Goal: Task Accomplishment & Management: Manage account settings

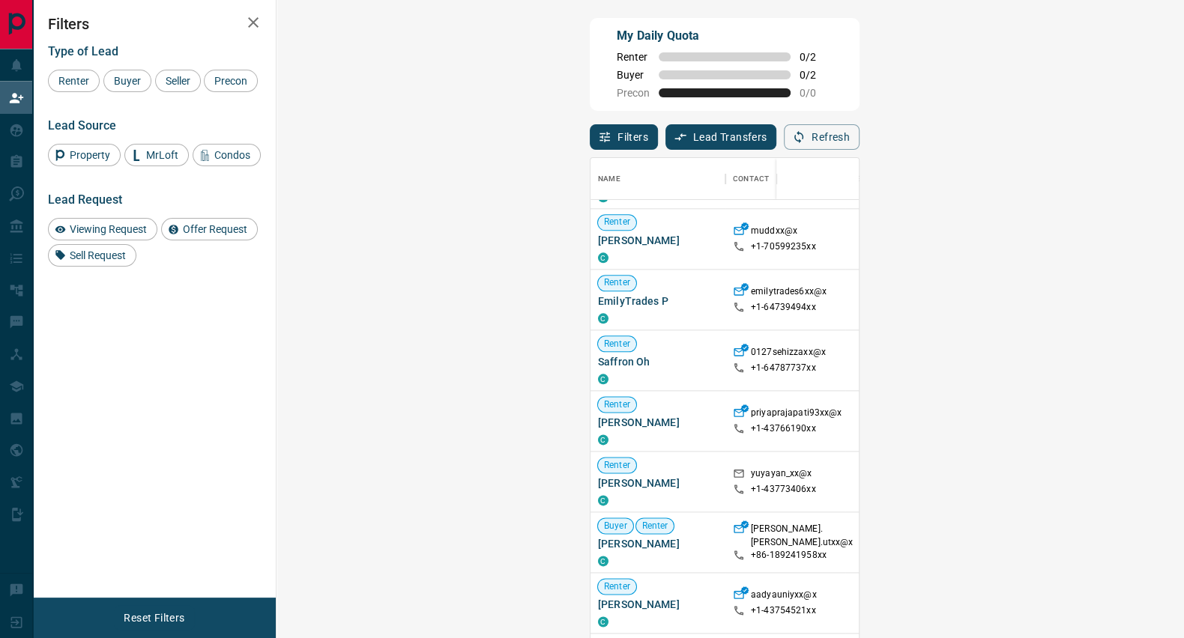
scroll to position [7, 0]
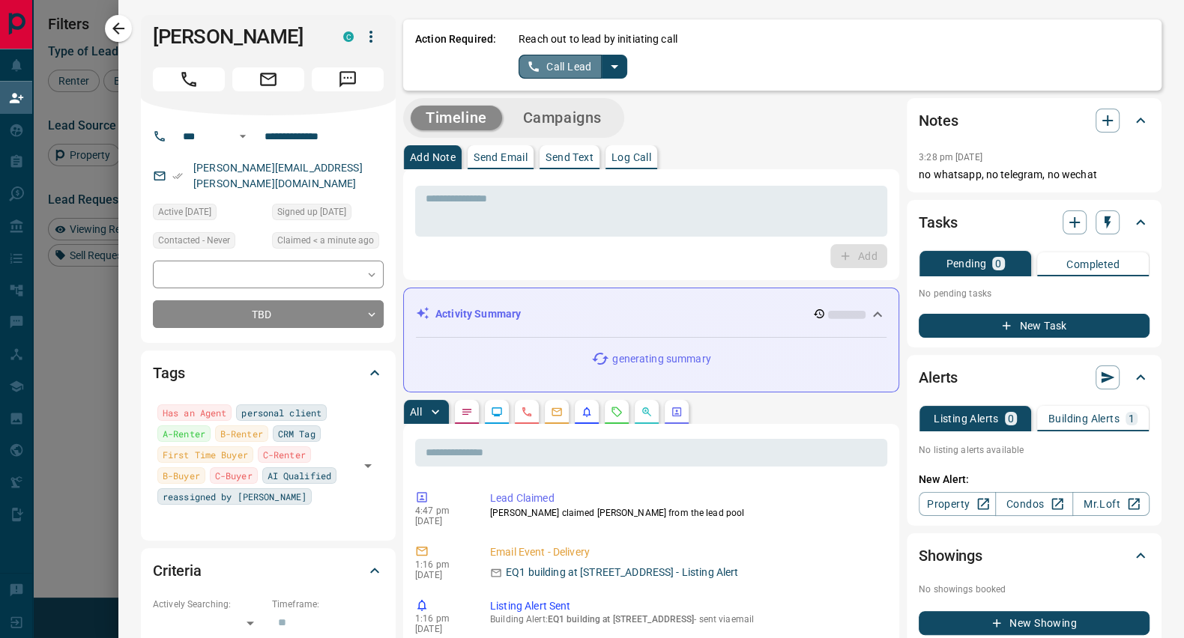
click at [542, 64] on button "Call Lead" at bounding box center [559, 67] width 83 height 24
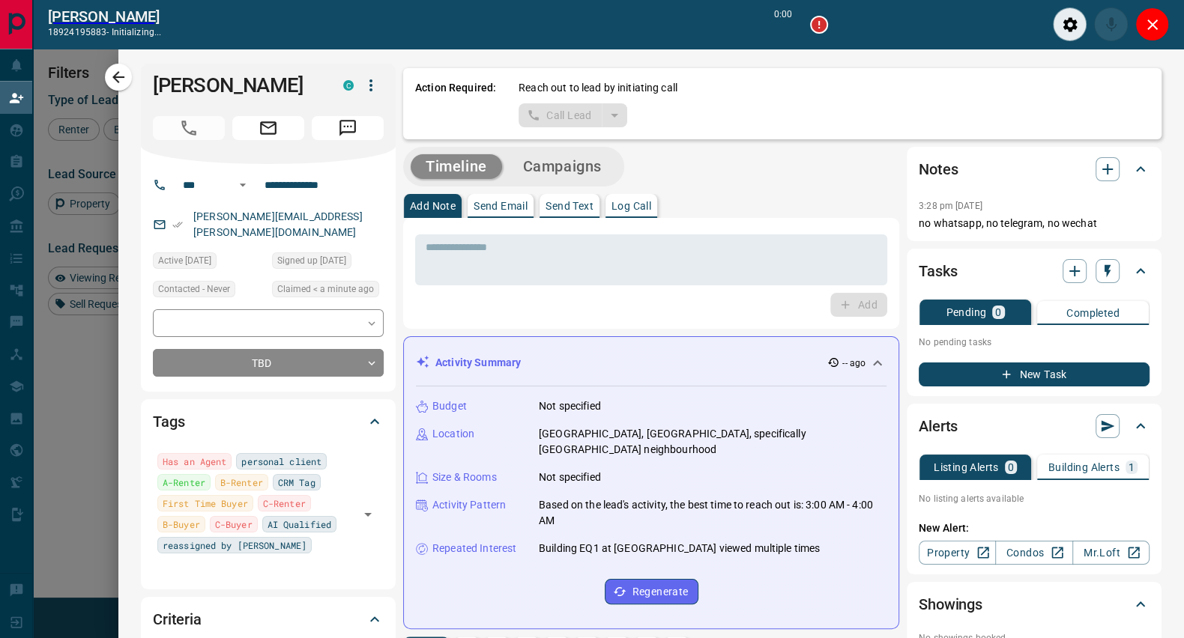
scroll to position [435, 860]
type input "*******"
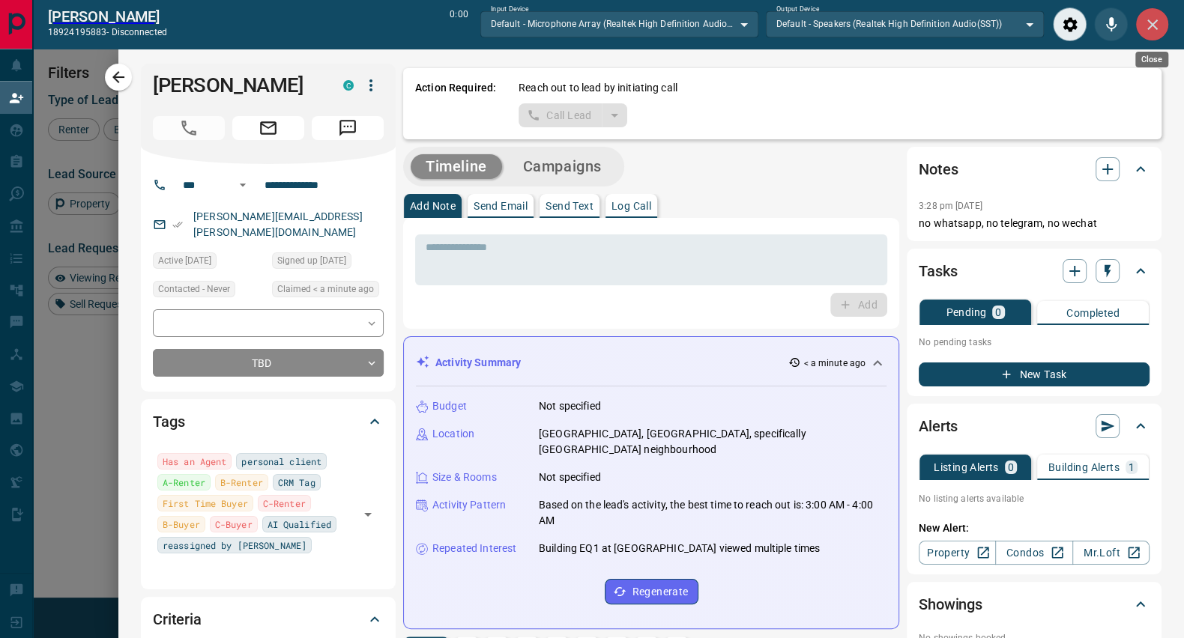
click at [1161, 21] on button "Close" at bounding box center [1152, 24] width 34 height 34
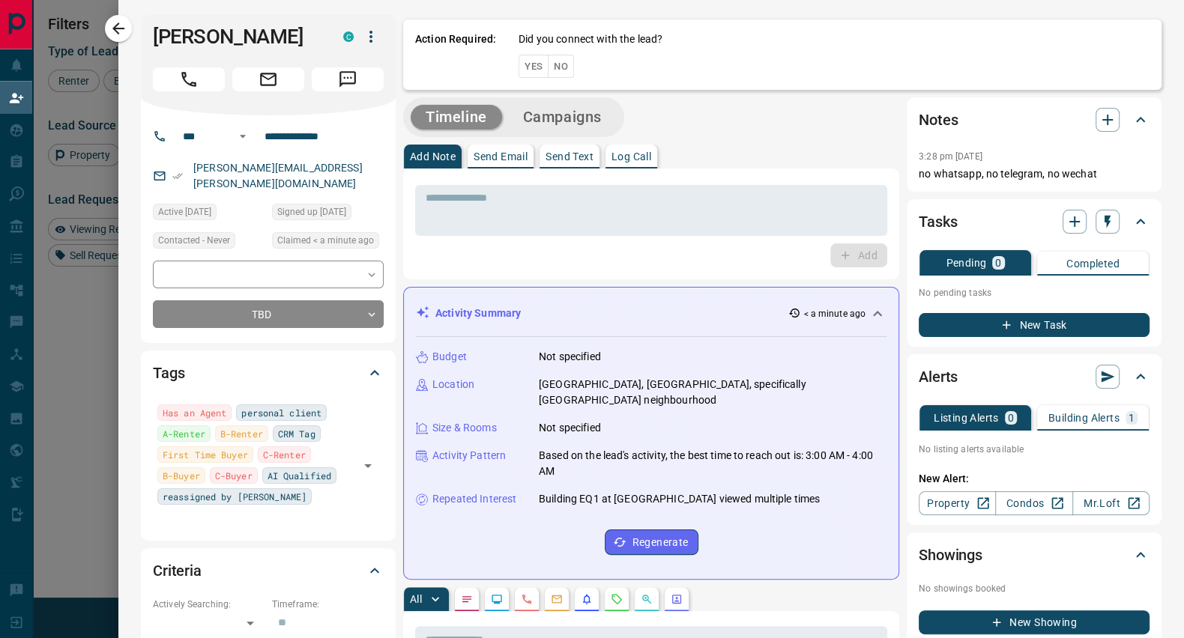
scroll to position [472, 860]
click at [548, 70] on button "No" at bounding box center [561, 66] width 26 height 23
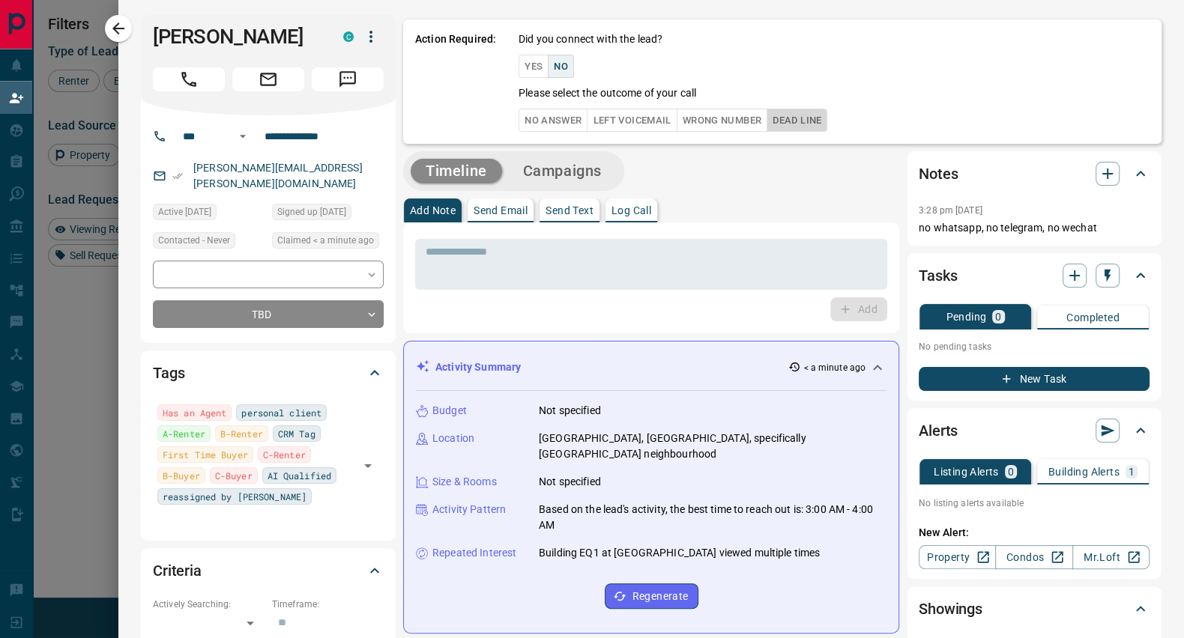
click at [798, 123] on button "Dead Line" at bounding box center [796, 120] width 61 height 23
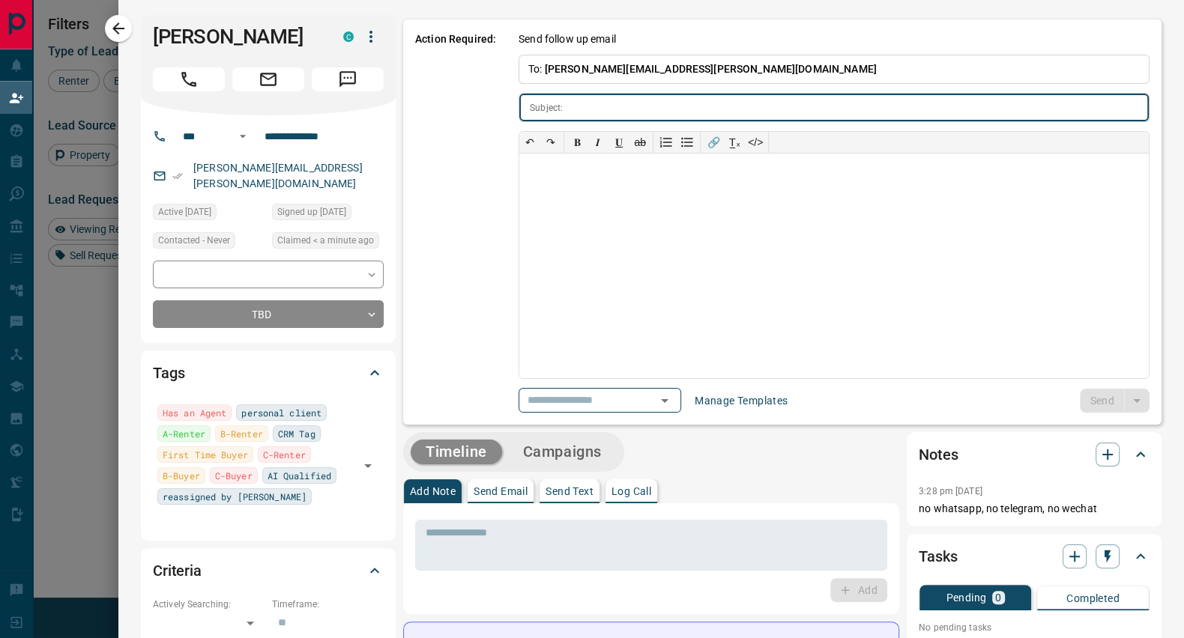
type input "**********"
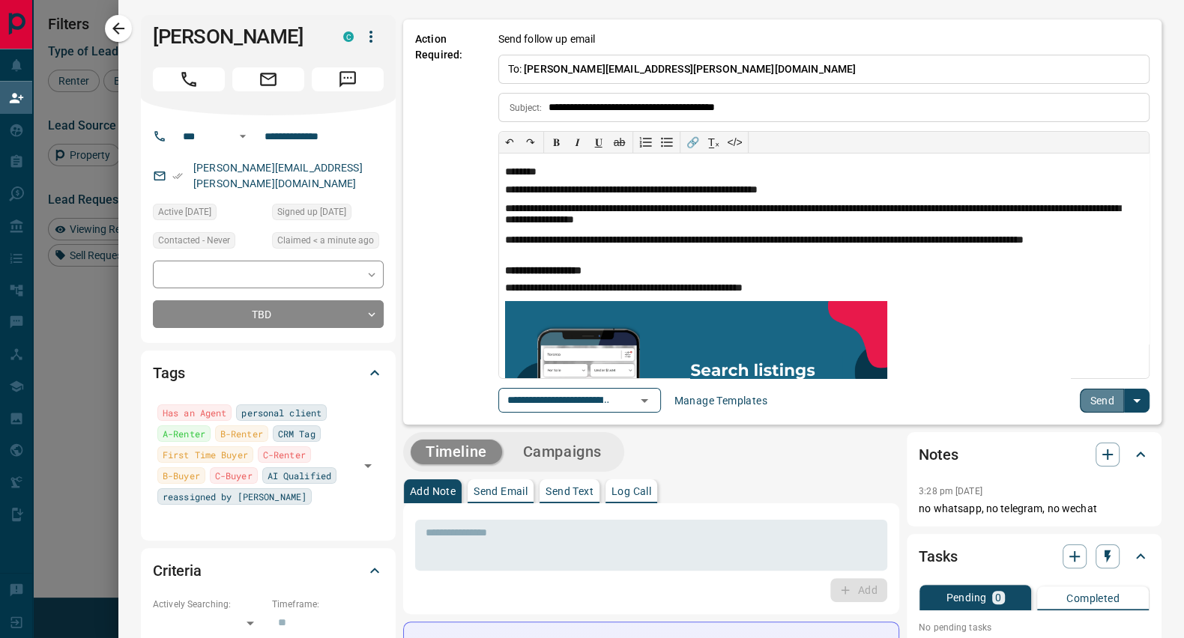
click at [1083, 389] on button "Send" at bounding box center [1102, 401] width 44 height 24
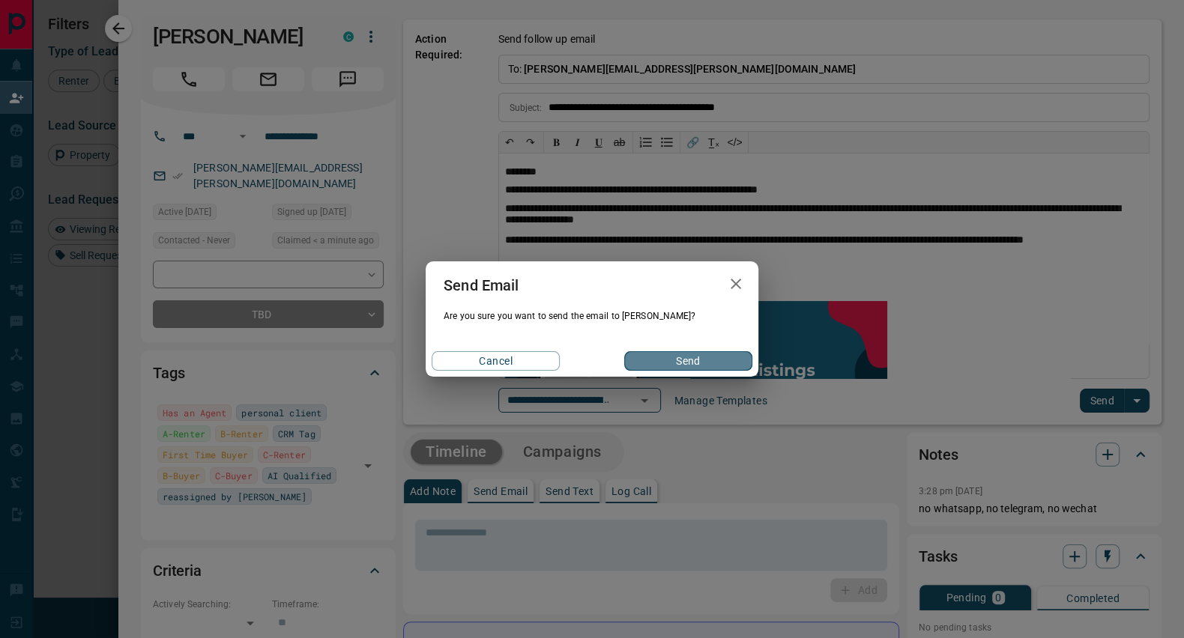
click at [672, 358] on button "Send" at bounding box center [688, 360] width 128 height 19
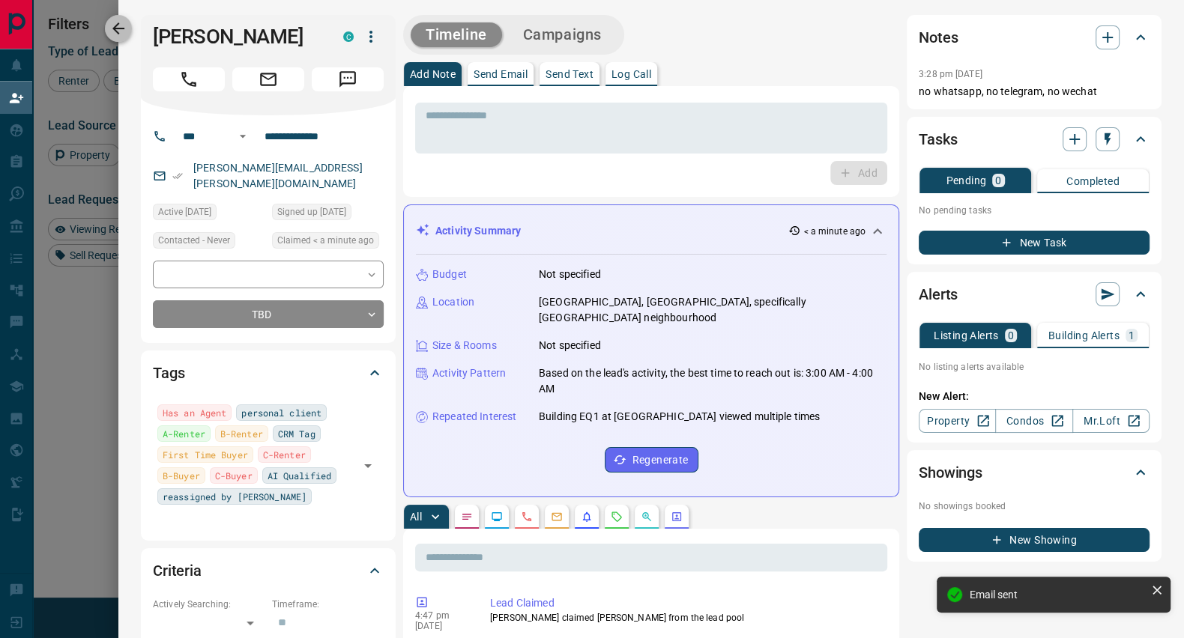
click at [117, 31] on icon "button" at bounding box center [118, 28] width 12 height 12
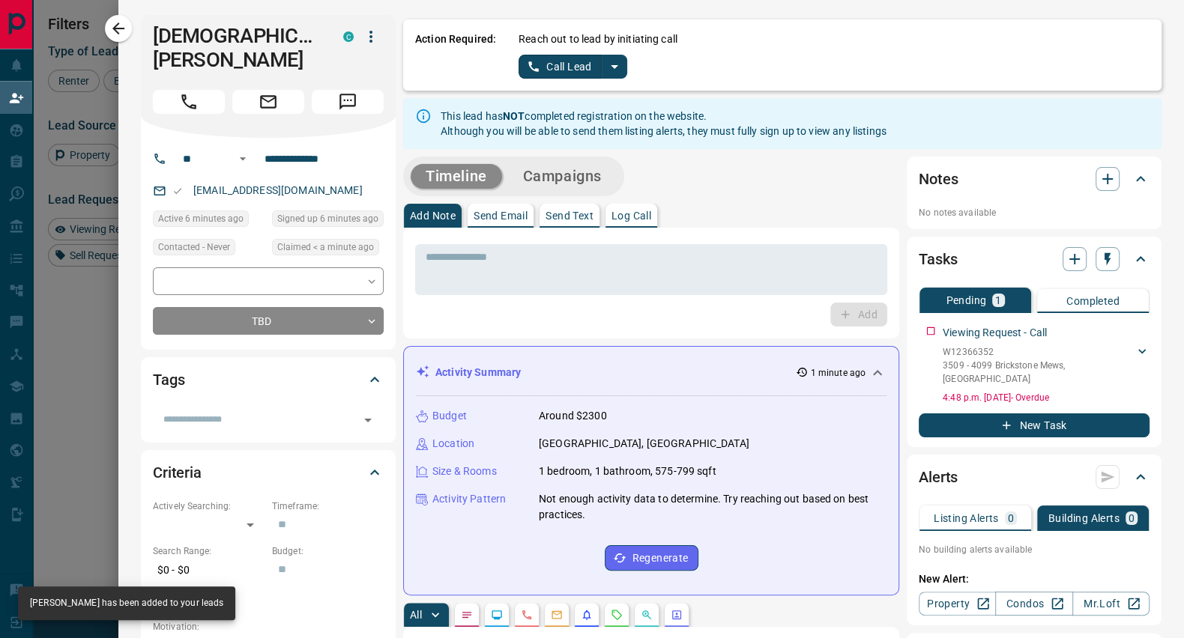
click at [531, 74] on button "Call Lead" at bounding box center [559, 67] width 83 height 24
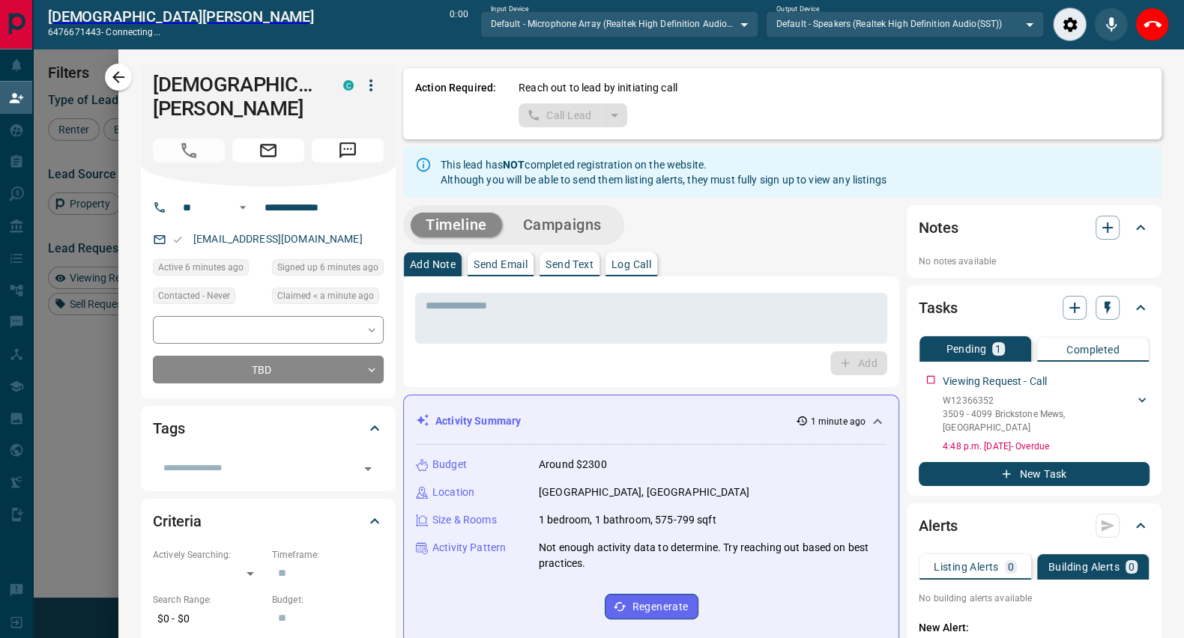
scroll to position [435, 860]
click at [1152, 24] on icon "End Call" at bounding box center [1152, 25] width 18 height 18
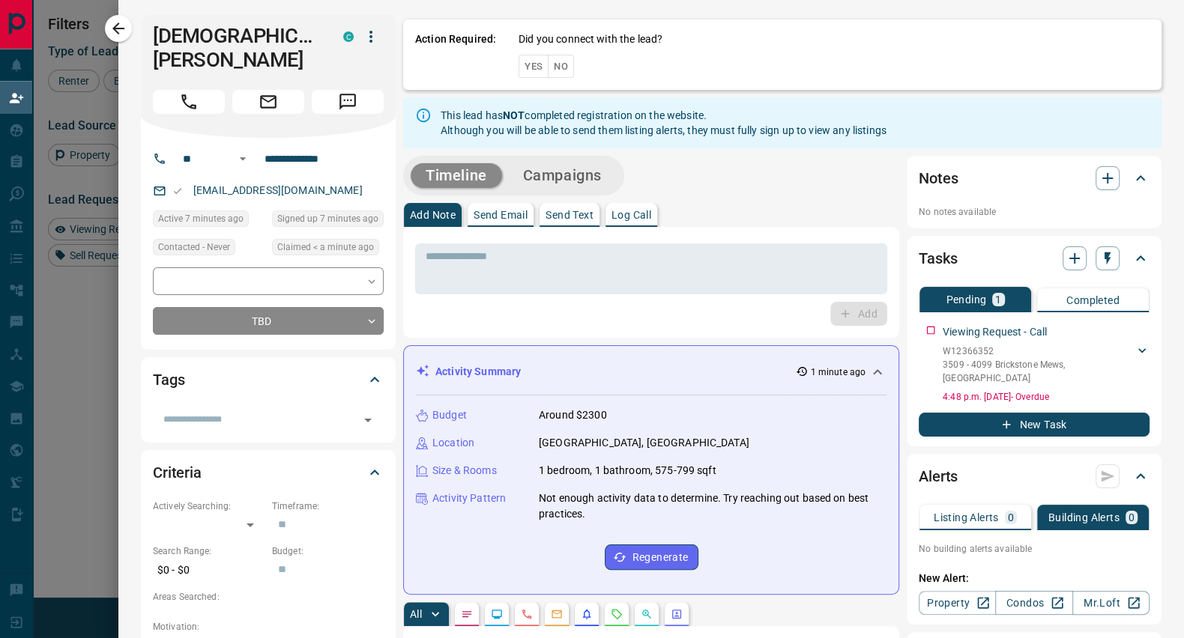
scroll to position [472, 860]
click at [548, 70] on button "No" at bounding box center [561, 66] width 26 height 23
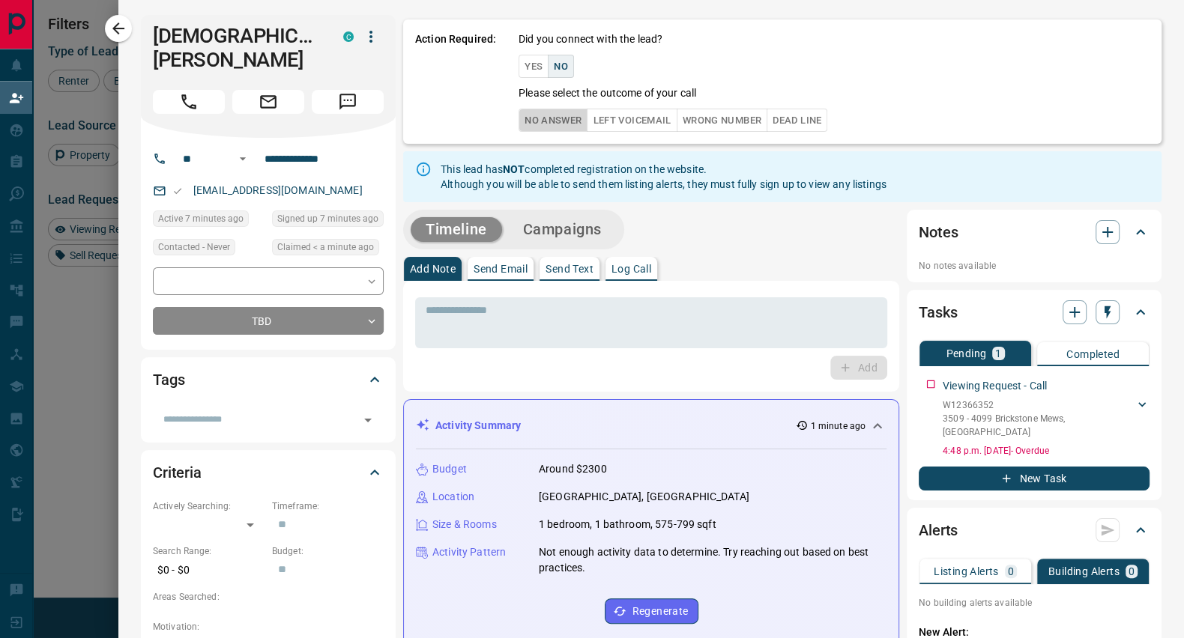
click at [559, 115] on button "No Answer" at bounding box center [552, 120] width 69 height 23
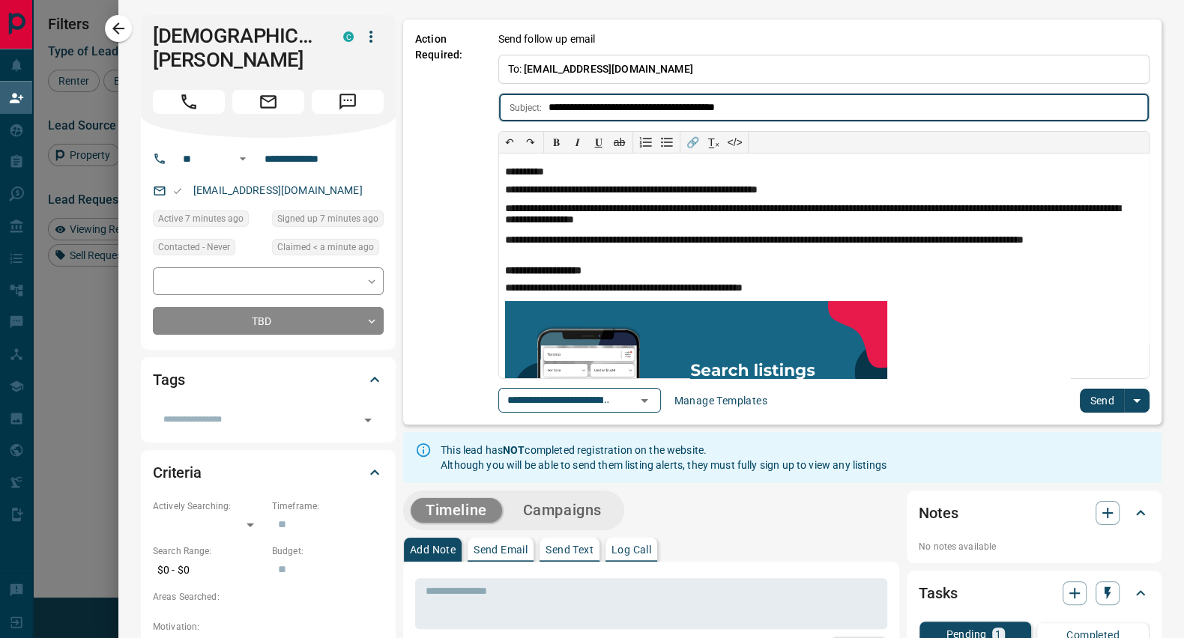
click at [1088, 391] on button "Send" at bounding box center [1102, 401] width 44 height 24
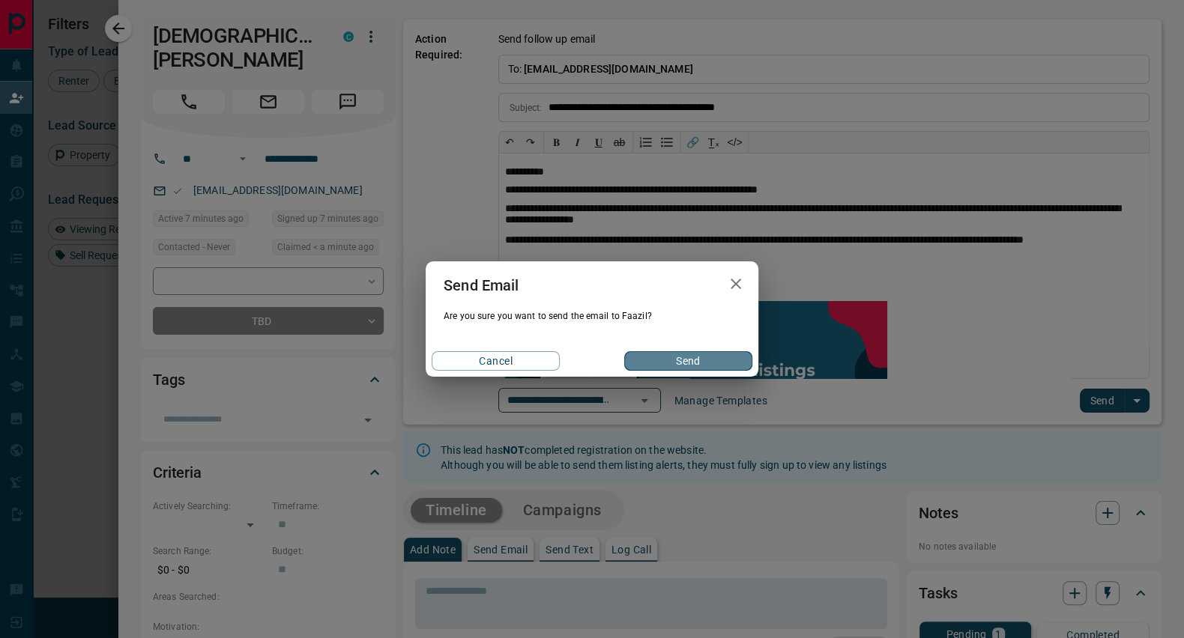
click at [686, 360] on button "Send" at bounding box center [688, 360] width 128 height 19
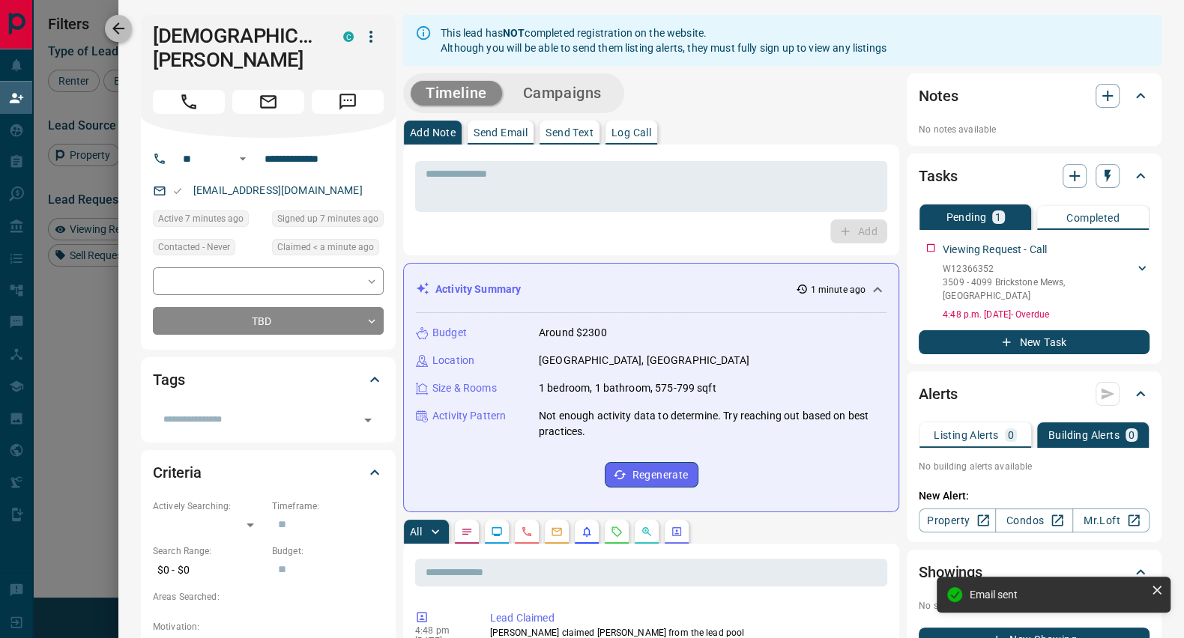
click at [114, 24] on icon "button" at bounding box center [118, 28] width 18 height 18
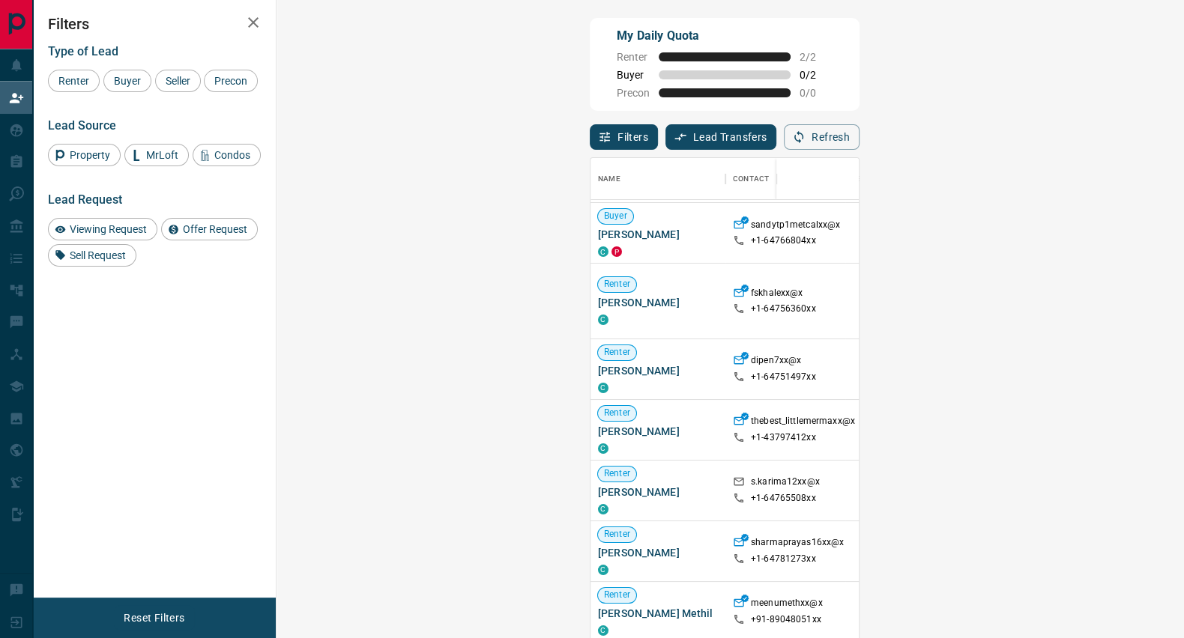
scroll to position [0, 0]
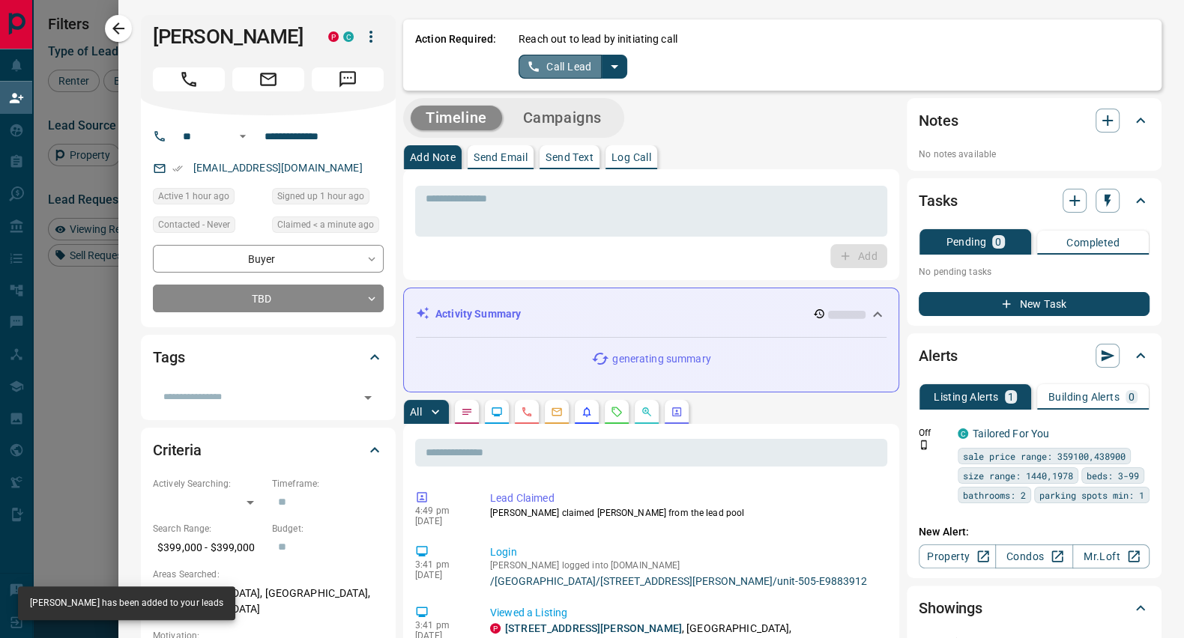
click at [585, 63] on button "Call Lead" at bounding box center [559, 67] width 83 height 24
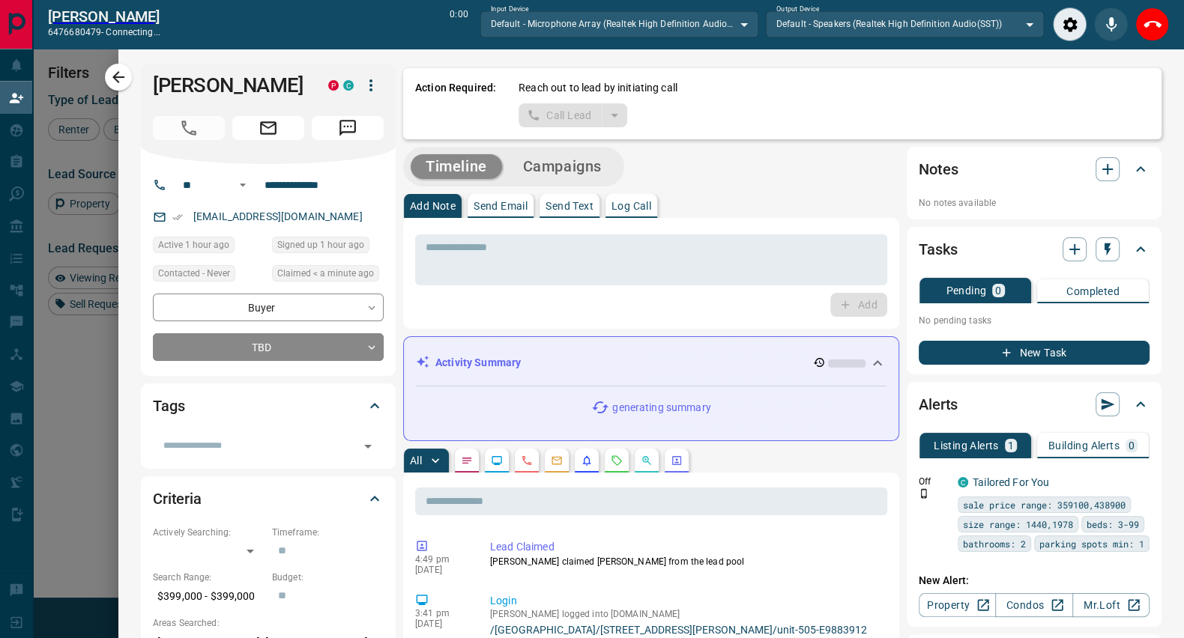
scroll to position [435, 860]
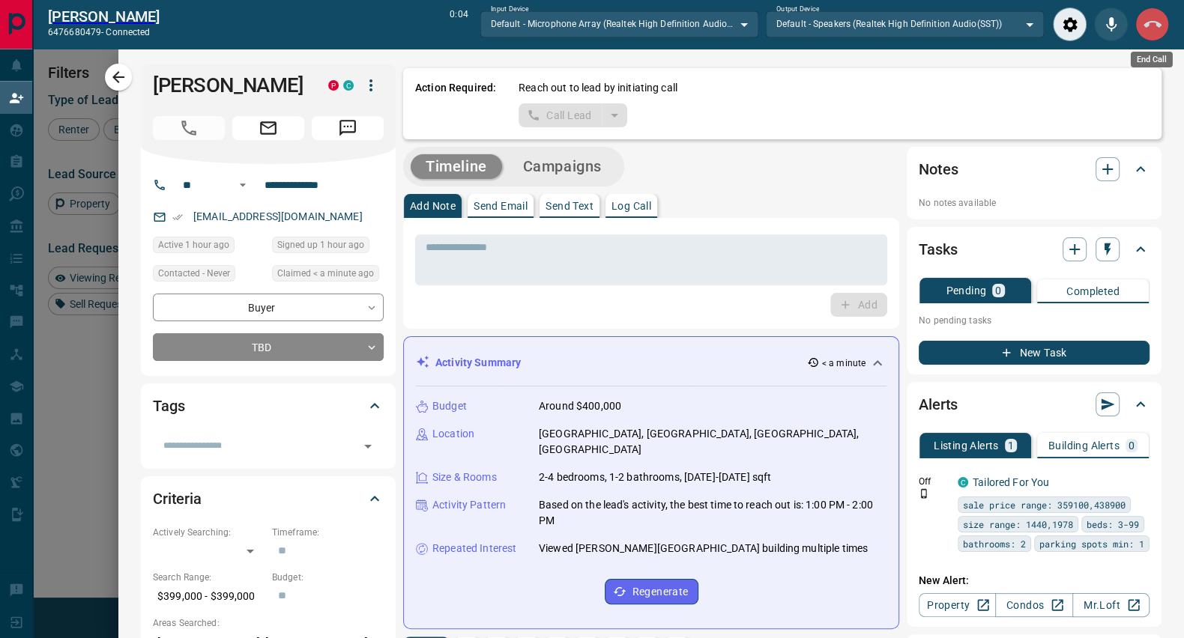
click at [1152, 22] on icon "End Call" at bounding box center [1152, 25] width 18 height 18
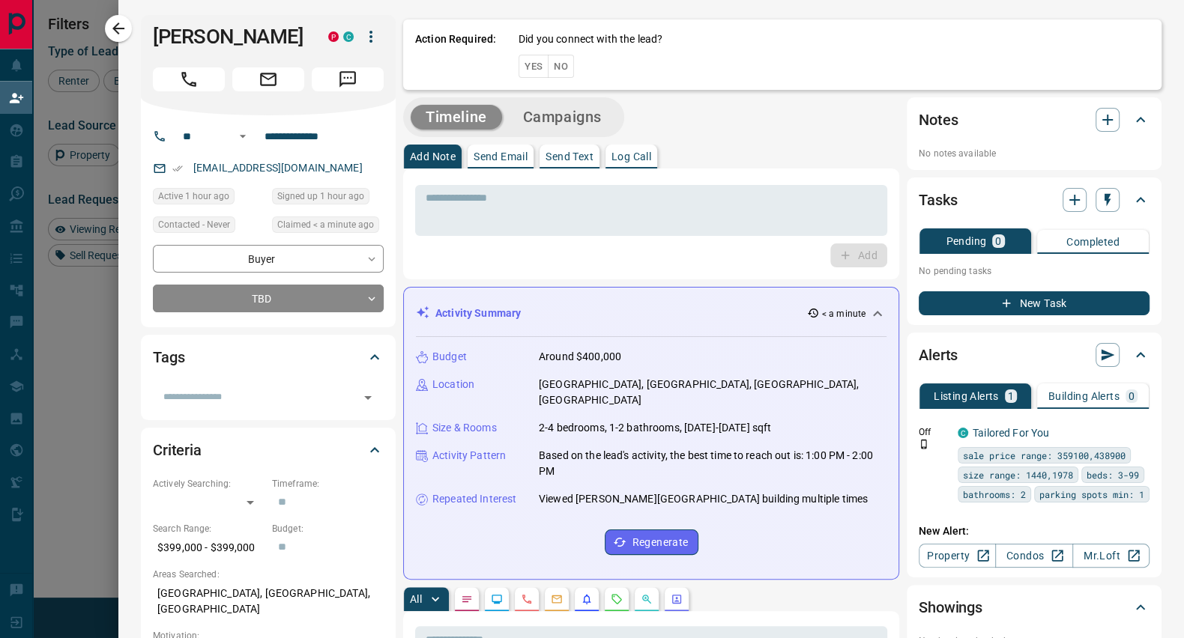
scroll to position [472, 860]
click at [560, 60] on div "Did you connect with the lead? Yes No" at bounding box center [833, 54] width 631 height 46
click at [548, 62] on button "No" at bounding box center [561, 66] width 26 height 23
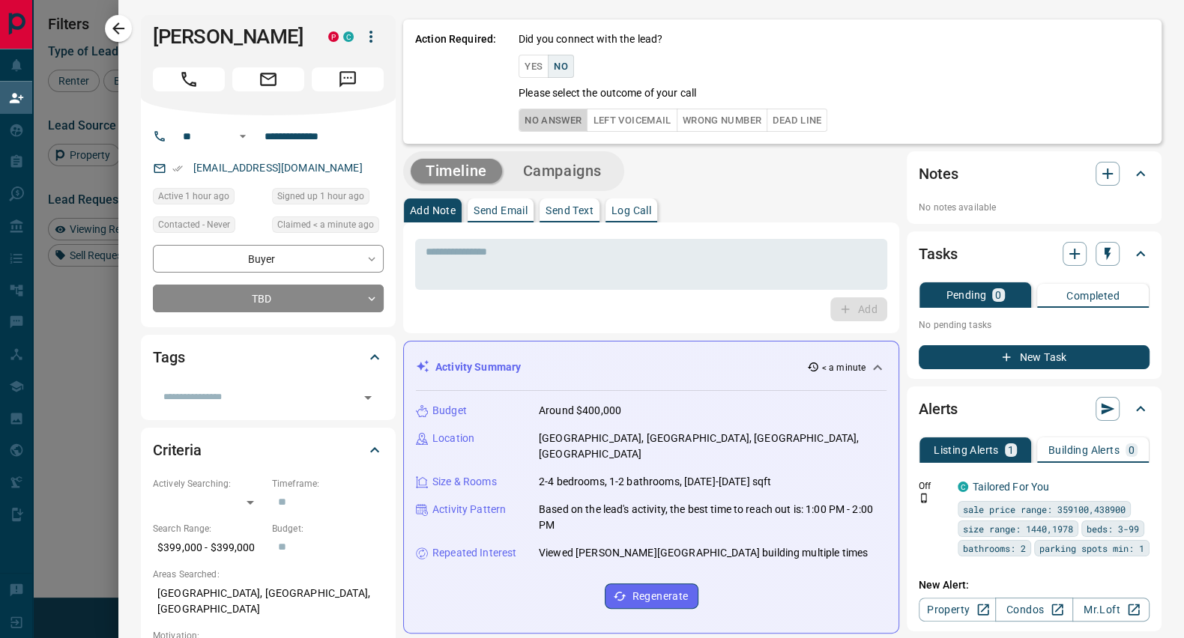
click at [537, 112] on button "No Answer" at bounding box center [552, 120] width 69 height 23
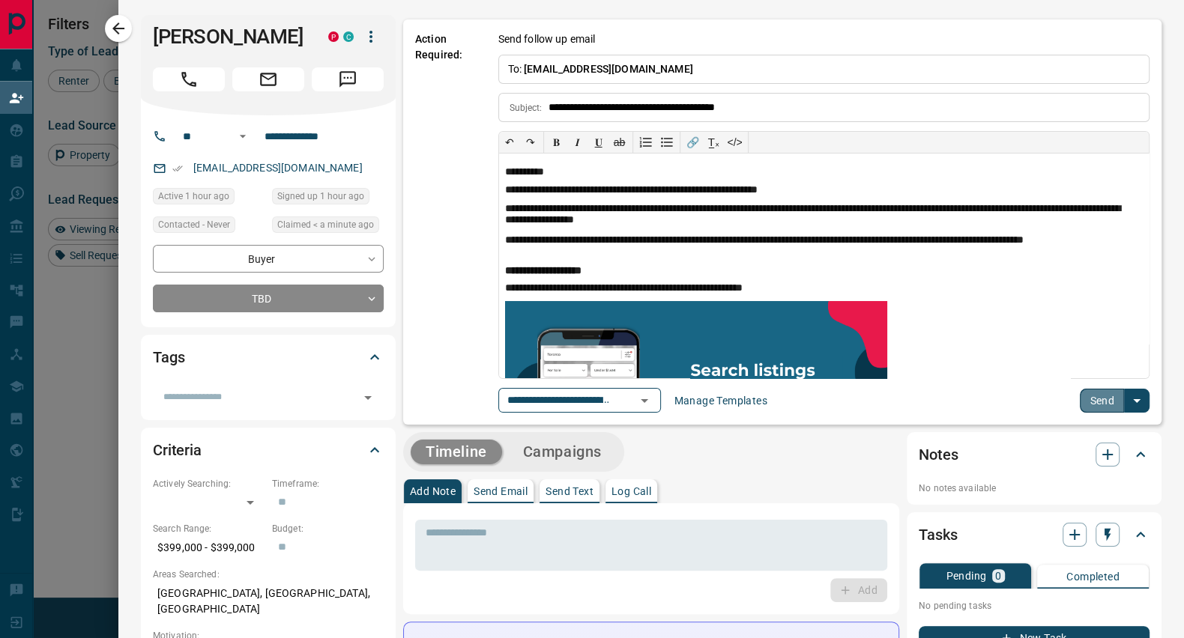
click at [1080, 392] on button "Send" at bounding box center [1102, 401] width 44 height 24
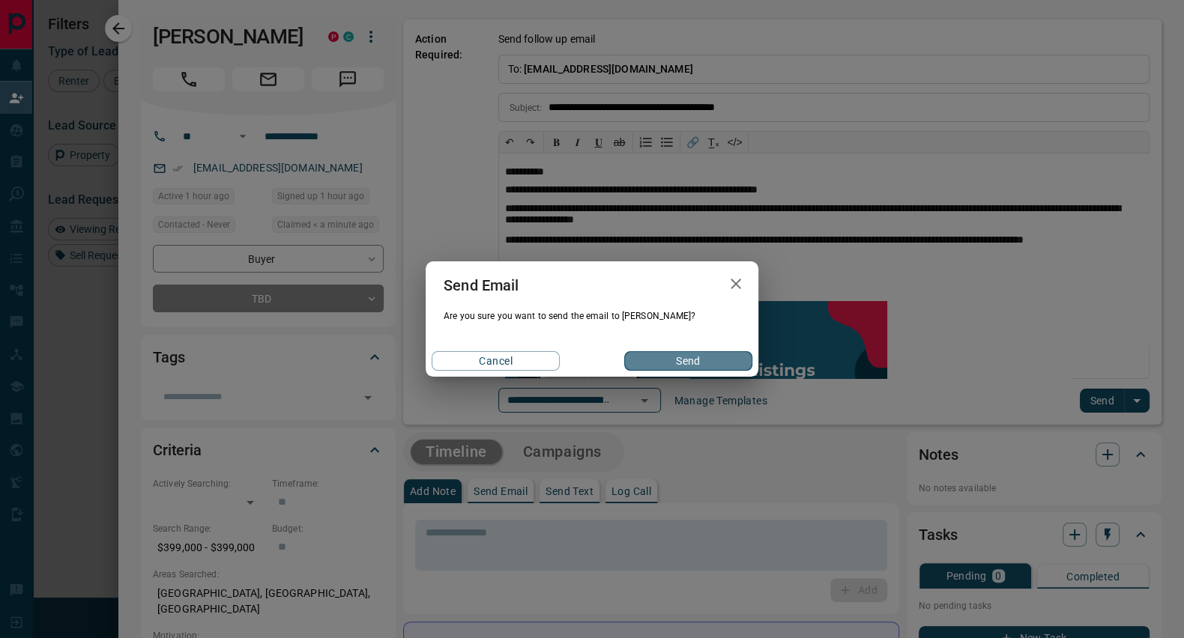
click at [670, 354] on button "Send" at bounding box center [688, 360] width 128 height 19
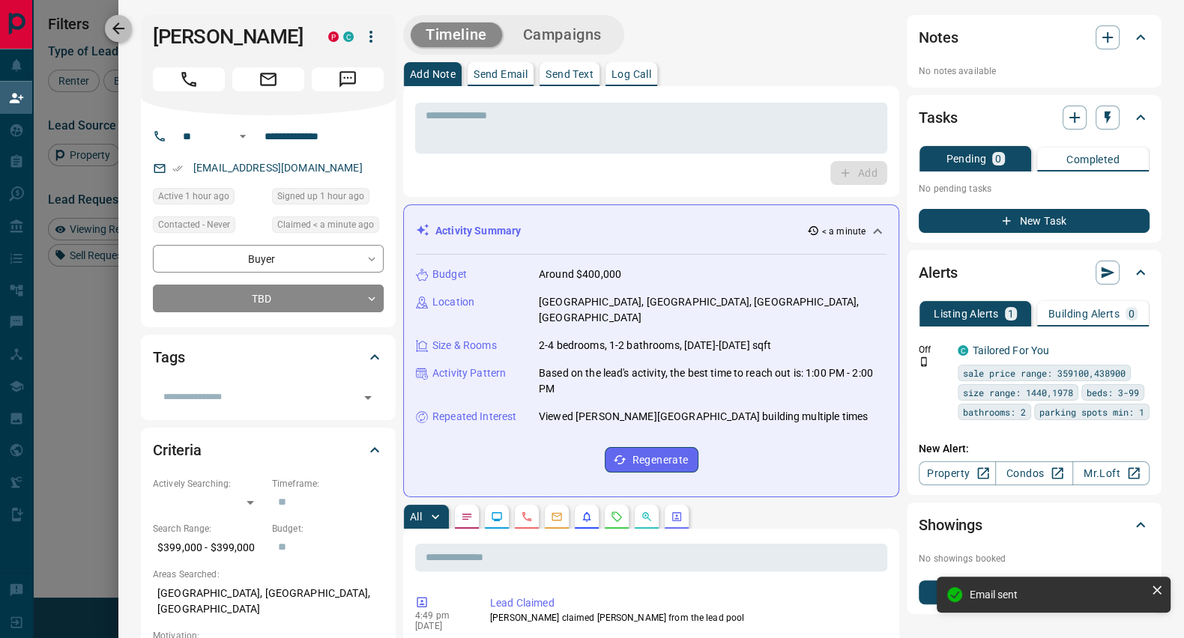
click at [125, 33] on icon "button" at bounding box center [118, 28] width 18 height 18
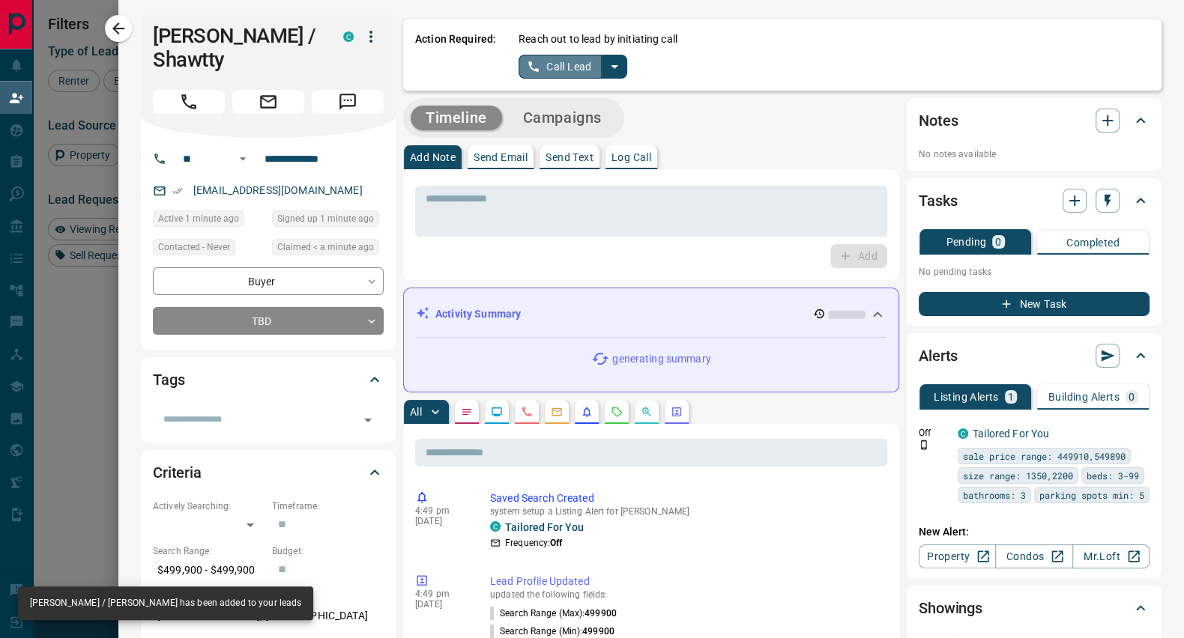
click at [538, 66] on button "Call Lead" at bounding box center [559, 67] width 83 height 24
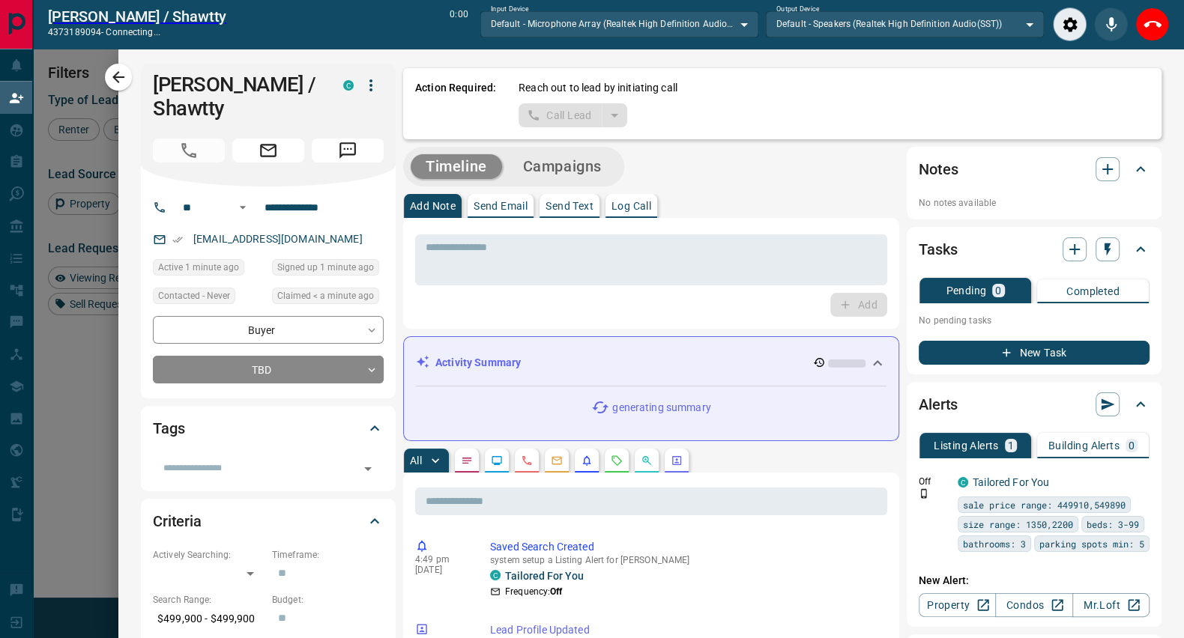
scroll to position [435, 860]
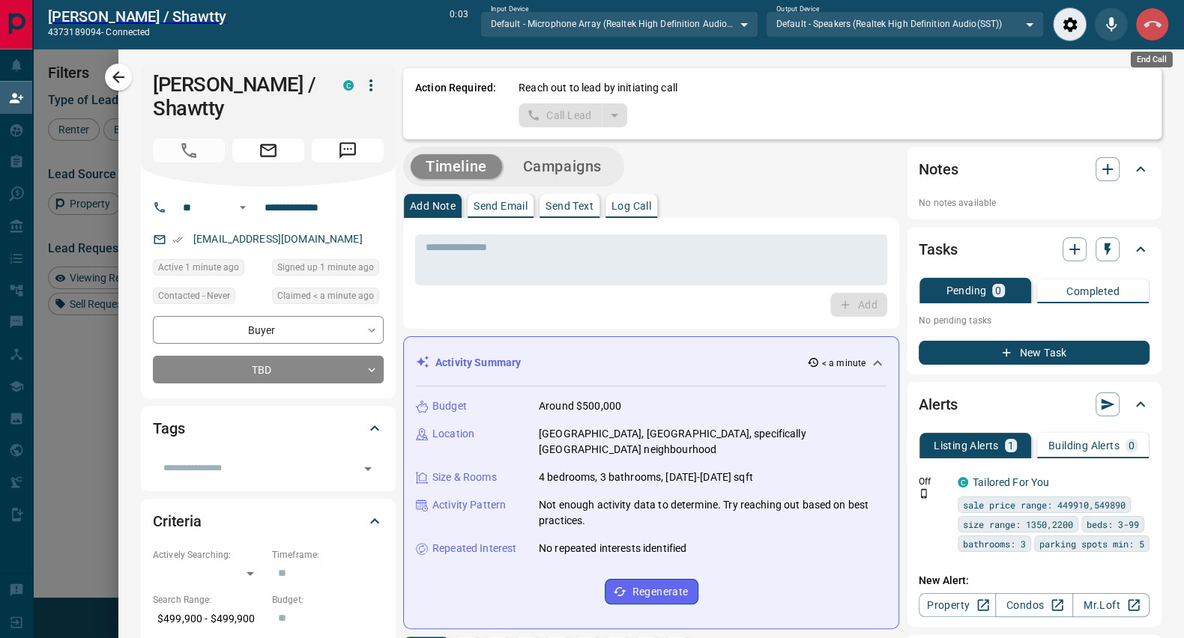
click at [1160, 20] on icon "End Call" at bounding box center [1152, 25] width 18 height 18
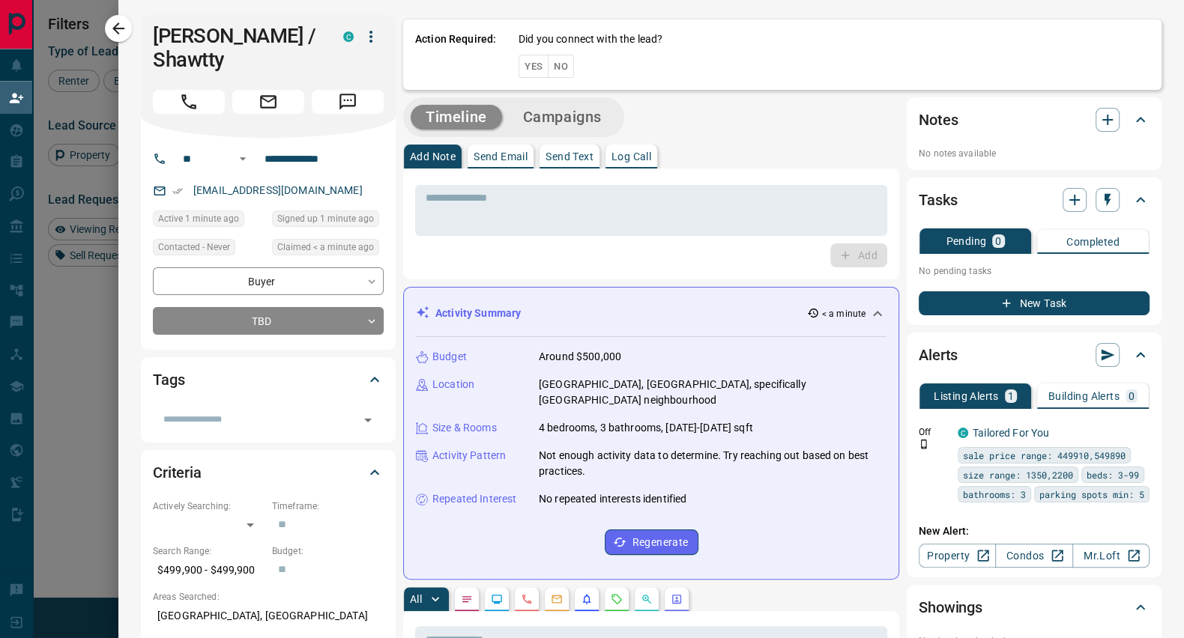
scroll to position [472, 860]
click at [551, 55] on button "No" at bounding box center [561, 66] width 26 height 23
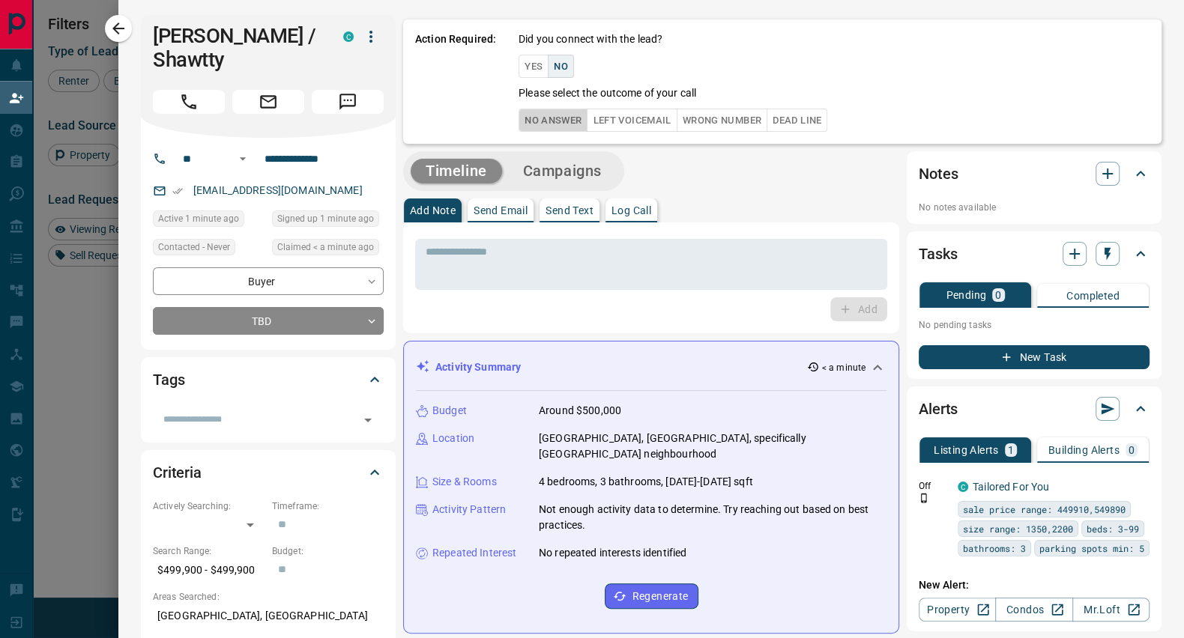
click at [556, 118] on button "No Answer" at bounding box center [552, 120] width 69 height 23
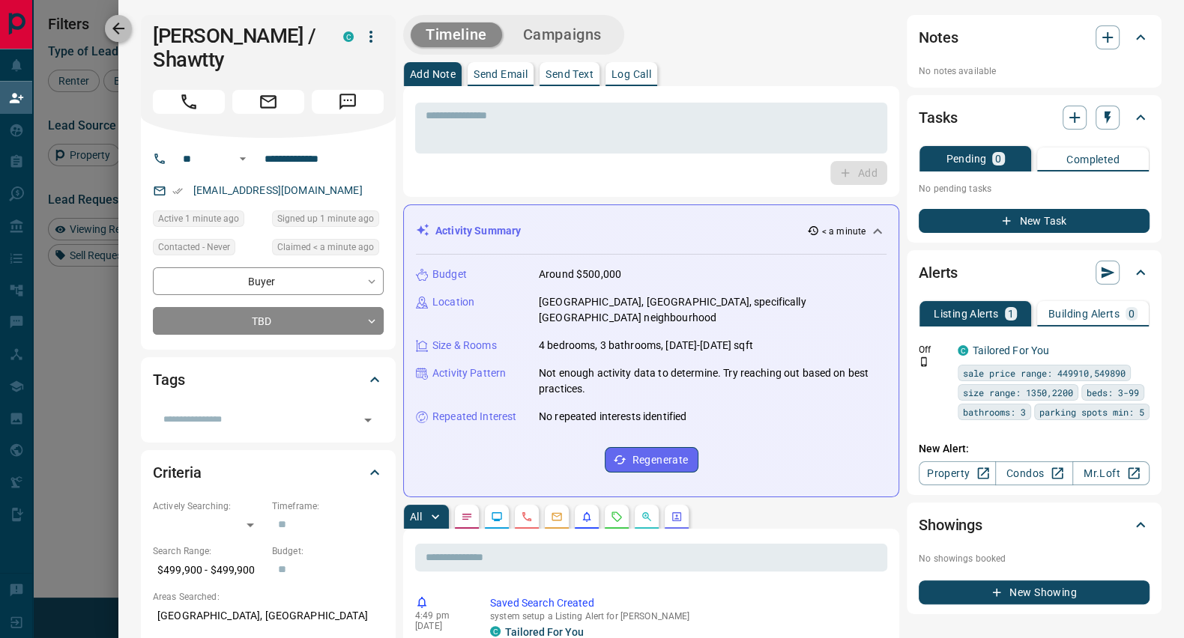
click at [115, 36] on icon "button" at bounding box center [118, 28] width 18 height 18
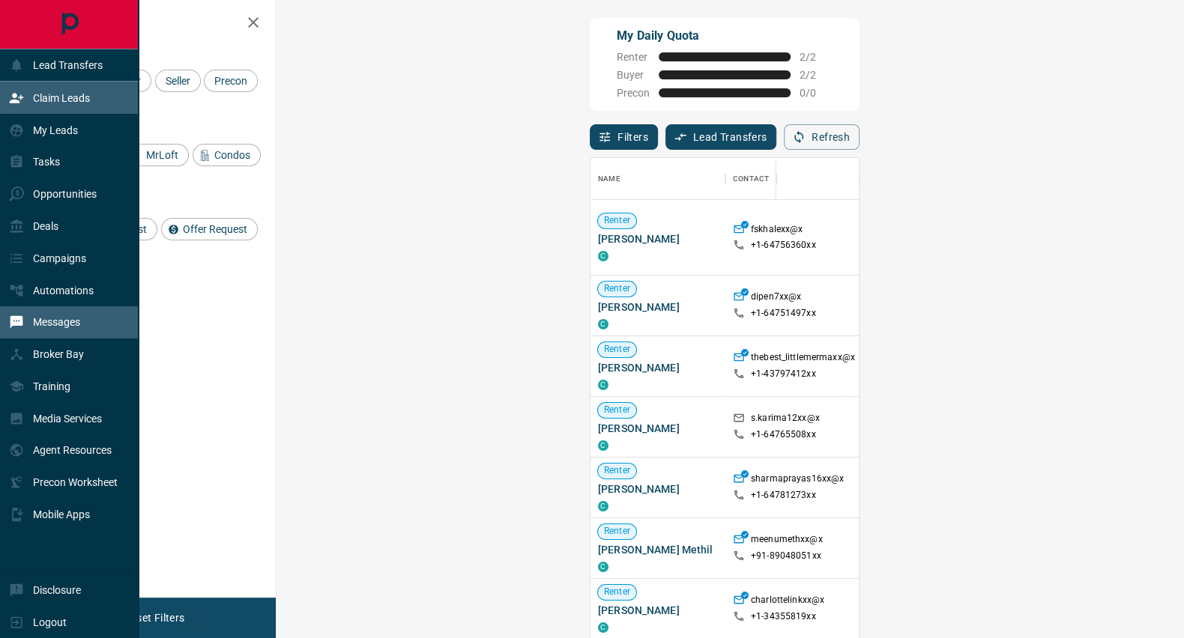
click at [52, 331] on div "Messages" at bounding box center [44, 322] width 71 height 25
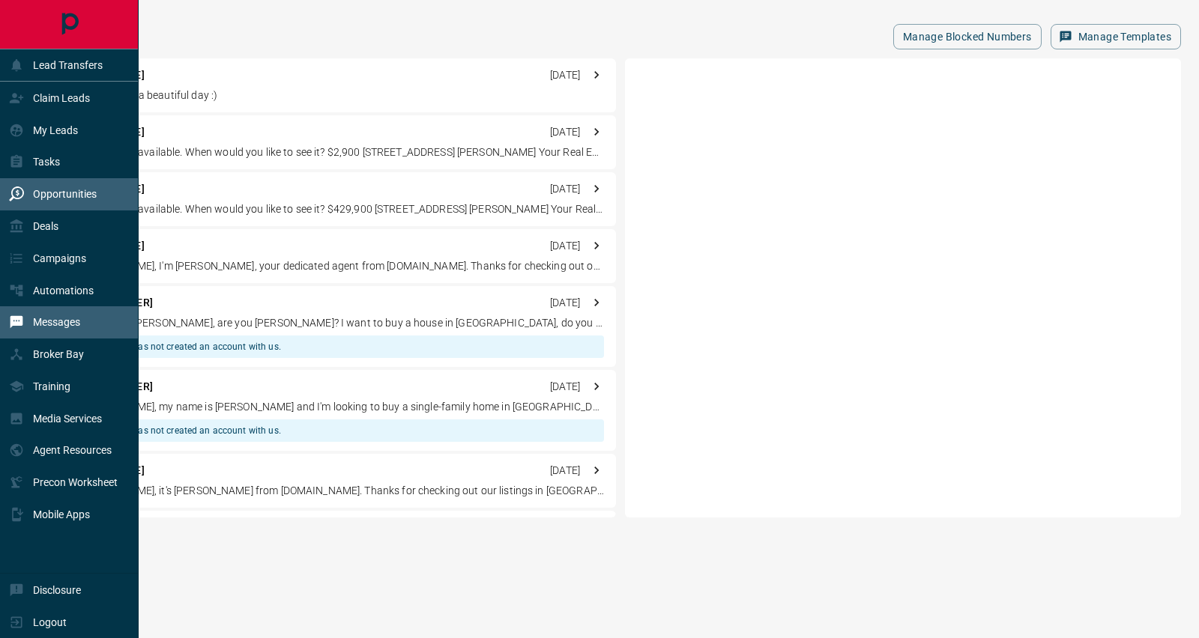
click at [67, 198] on p "Opportunities" at bounding box center [65, 194] width 64 height 12
